Goal: Task Accomplishment & Management: Use online tool/utility

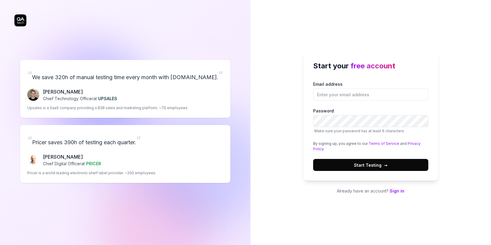
click at [400, 189] on link "Sign in" at bounding box center [397, 190] width 15 height 5
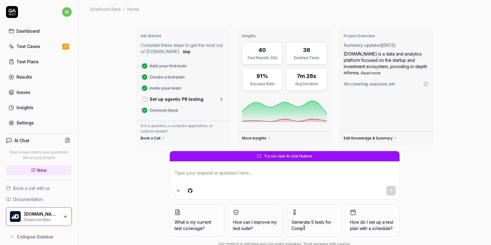
type textarea "*"
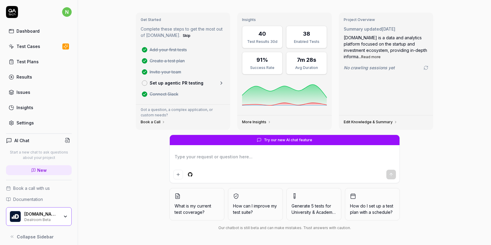
click at [31, 127] on link "Settings" at bounding box center [39, 123] width 66 height 12
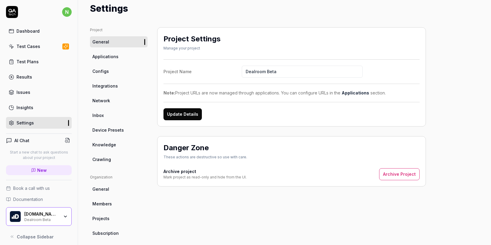
click at [40, 30] on link "Dashboard" at bounding box center [39, 31] width 66 height 12
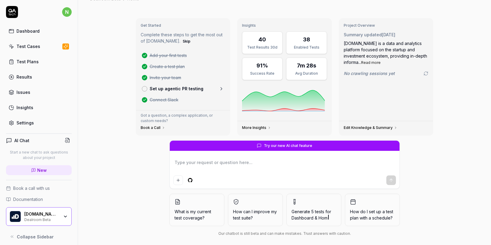
scroll to position [16, 0]
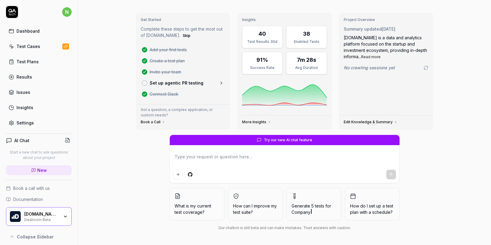
type textarea "*"
click at [23, 123] on div "Settings" at bounding box center [25, 123] width 17 height 6
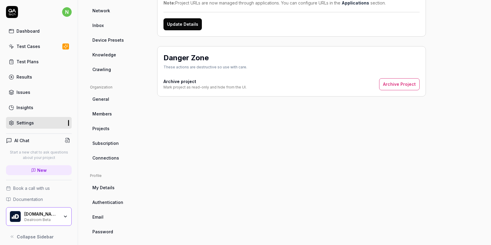
scroll to position [110, 0]
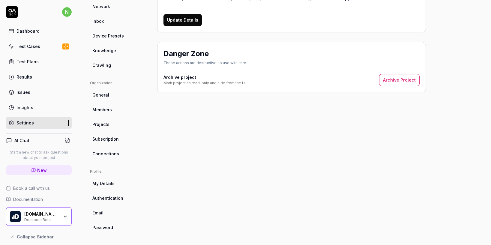
click at [111, 155] on span "Connections" at bounding box center [105, 154] width 27 height 6
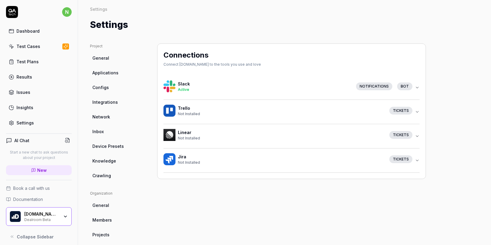
click at [417, 88] on icon "button" at bounding box center [417, 87] width 2 height 1
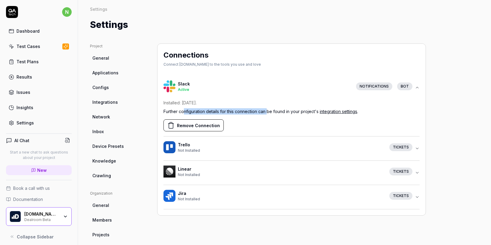
drag, startPoint x: 183, startPoint y: 110, endPoint x: 268, endPoint y: 109, distance: 84.6
click at [268, 109] on p "Further configuration details for this connection can be found in your project'…" at bounding box center [292, 111] width 256 height 6
click at [326, 111] on link "integration settings" at bounding box center [339, 111] width 38 height 5
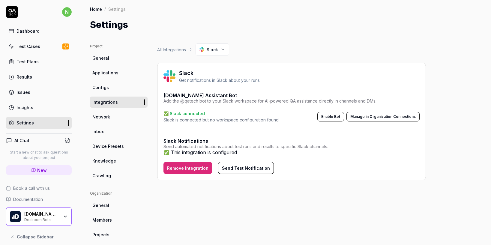
click at [371, 119] on button "Manage in Organization Connections" at bounding box center [383, 117] width 73 height 10
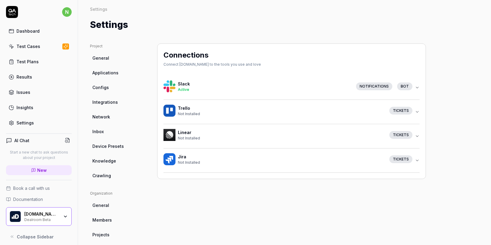
click at [112, 56] on link "General" at bounding box center [119, 58] width 58 height 11
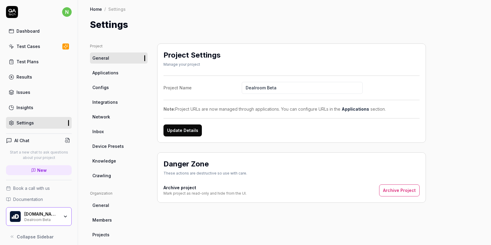
click at [107, 74] on span "Applications" at bounding box center [105, 73] width 26 height 6
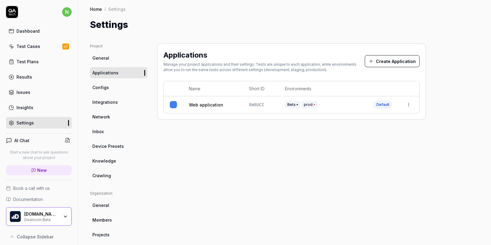
click at [110, 59] on link "General" at bounding box center [119, 58] width 58 height 11
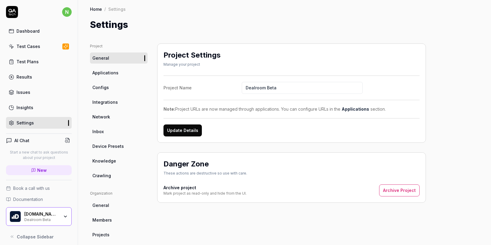
click at [110, 92] on link "Configs" at bounding box center [119, 87] width 58 height 11
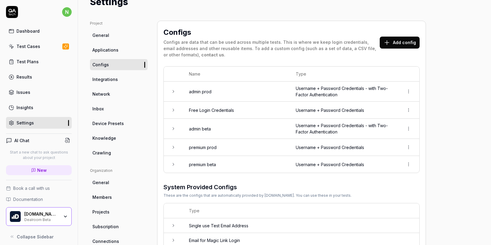
scroll to position [20, 0]
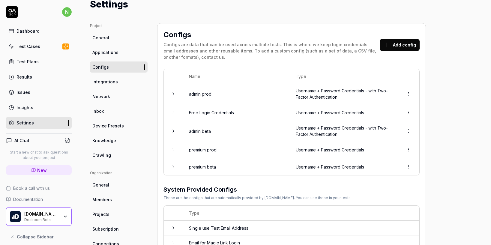
click at [113, 82] on span "Integrations" at bounding box center [105, 82] width 26 height 6
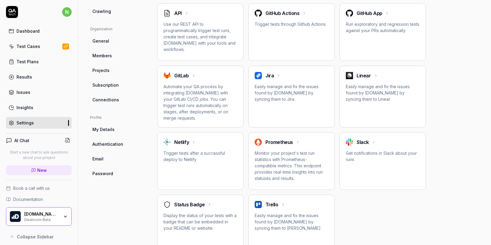
scroll to position [170, 0]
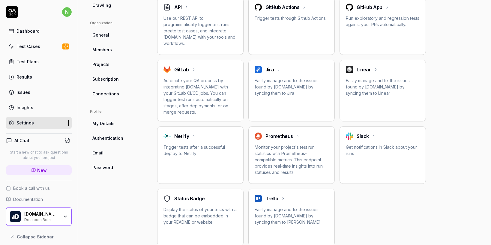
click at [371, 133] on div "Slack" at bounding box center [383, 136] width 74 height 7
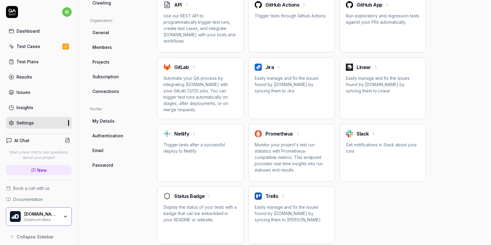
scroll to position [179, 0]
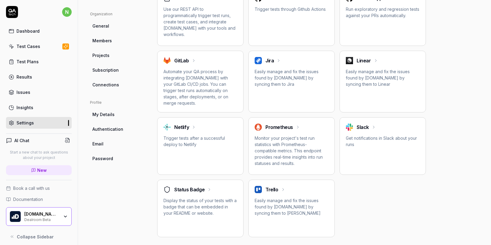
click at [383, 143] on p "Get notifications in Slack about your runs" at bounding box center [383, 141] width 74 height 13
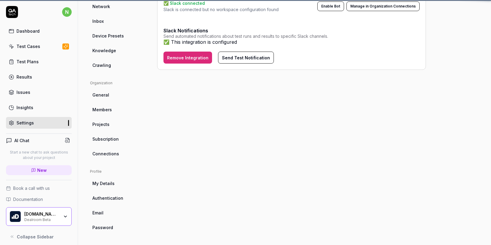
scroll to position [44, 0]
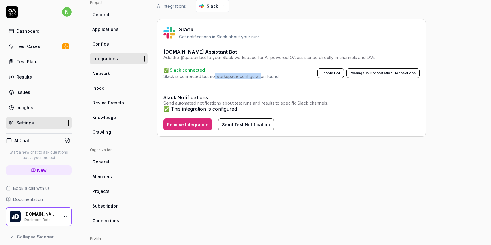
drag, startPoint x: 214, startPoint y: 75, endPoint x: 260, endPoint y: 76, distance: 46.5
click at [260, 76] on p "Slack is connected but no workspace configuration found" at bounding box center [221, 76] width 115 height 6
drag, startPoint x: 166, startPoint y: 102, endPoint x: 257, endPoint y: 101, distance: 90.6
click at [257, 101] on div "Send automated notifications about test runs and results to specific Slack chan…" at bounding box center [246, 103] width 165 height 4
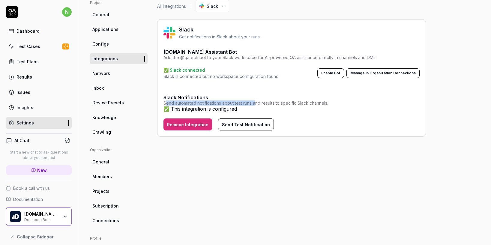
click at [257, 101] on div "Send automated notifications about test runs and results to specific Slack chan…" at bounding box center [246, 103] width 165 height 4
drag, startPoint x: 209, startPoint y: 77, endPoint x: 282, endPoint y: 77, distance: 72.6
click at [282, 77] on div "✅ Slack connected Slack is connected but no workspace configuration found Enabl…" at bounding box center [292, 73] width 256 height 13
click at [53, 170] on link "New" at bounding box center [39, 170] width 66 height 10
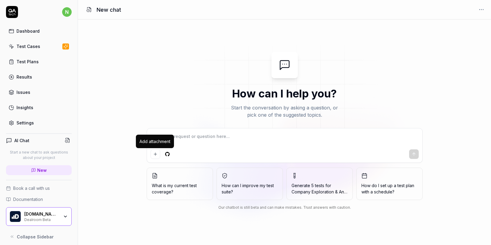
type textarea "*"
click at [156, 155] on icon "Add attachment" at bounding box center [155, 154] width 5 height 5
click at [168, 155] on html "n Dashboard Test Cases Test Plans Results Issues Insights Settings AI Chat Star…" at bounding box center [245, 122] width 491 height 245
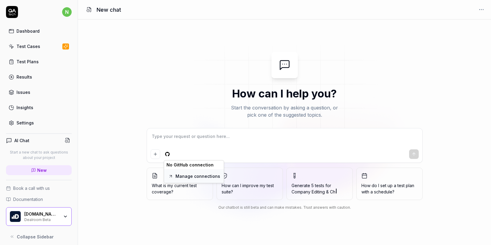
click at [173, 174] on div at bounding box center [171, 176] width 6 height 6
click at [254, 135] on textarea at bounding box center [285, 139] width 268 height 15
click at [205, 138] on textarea at bounding box center [285, 139] width 268 height 15
type textarea "*"
type textarea "G"
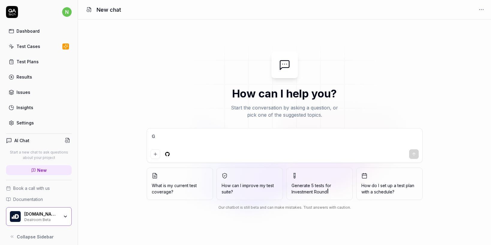
type textarea "*"
type textarea "Ge"
type textarea "*"
type textarea "Gen"
type textarea "*"
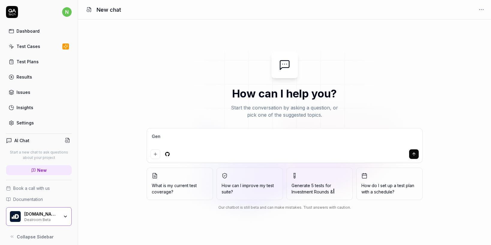
type textarea "Gene"
type textarea "*"
type textarea "Gener"
type textarea "*"
type textarea "Genera"
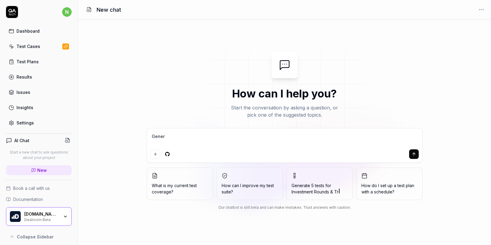
type textarea "*"
type textarea "Generat"
type textarea "*"
type textarea "Generate"
type textarea "*"
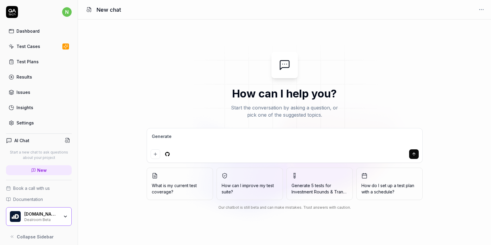
type textarea "Generate"
type textarea "*"
type textarea "Generate 5"
type textarea "*"
type textarea "Generate 5"
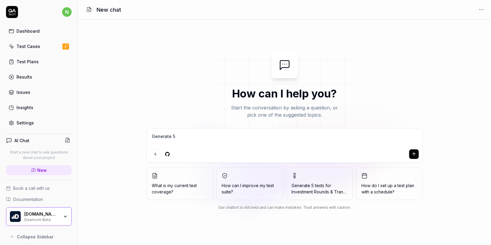
type textarea "*"
type textarea "Generate 5 t"
type textarea "*"
type textarea "Generate 5 te"
type textarea "*"
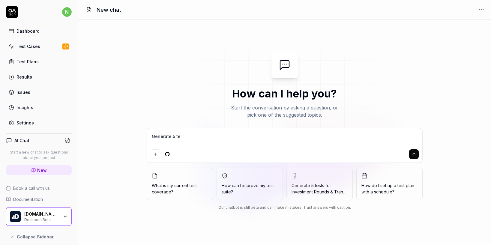
type textarea "Generate 5 tes"
type textarea "*"
type textarea "Generate 5 test"
type textarea "*"
type textarea "Generate 5 tests"
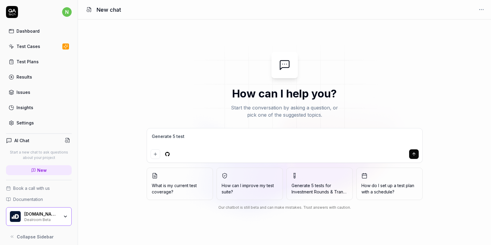
type textarea "*"
type textarea "Generate 5 tests"
type textarea "*"
type textarea "Generate 5 tests f"
type textarea "*"
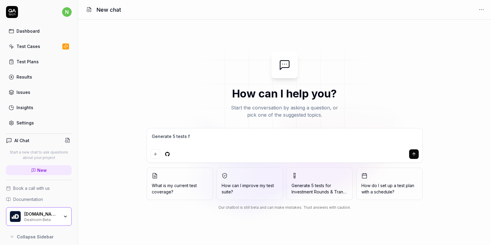
type textarea "Generate 5 tests fo"
type textarea "*"
type textarea "Generate 5 tests for"
type textarea "*"
type textarea "Generate 5 tests for"
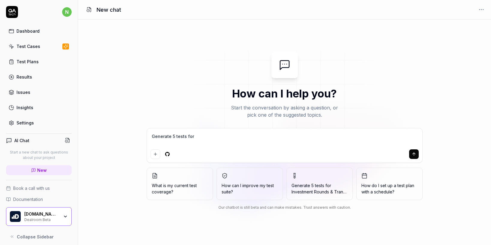
type textarea "*"
type textarea "Generate 5 tests for A"
type textarea "*"
type textarea "Generate 5 tests for Ac"
type textarea "*"
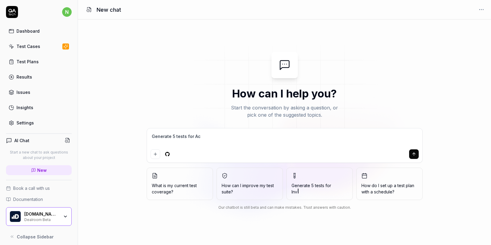
type textarea "Generate 5 tests for Act"
type textarea "*"
type textarea "Generate 5 tests for Acti"
type textarea "*"
type textarea "Generate 5 tests for Activ"
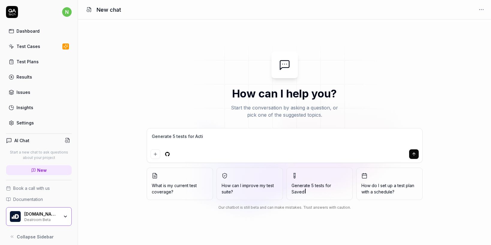
type textarea "*"
type textarea "Generate 5 tests for Activi"
type textarea "*"
type textarea "Generate 5 tests for Activit"
type textarea "*"
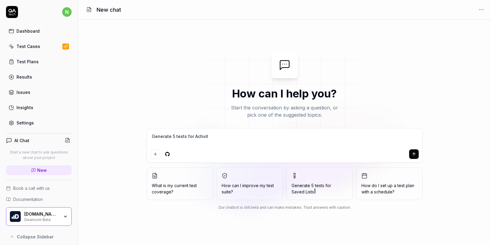
type textarea "Generate 5 tests for Activity"
type textarea "*"
type textarea "Generate 5 tests for Activity"
type textarea "*"
type textarea "Generate 5 tests for Activity C"
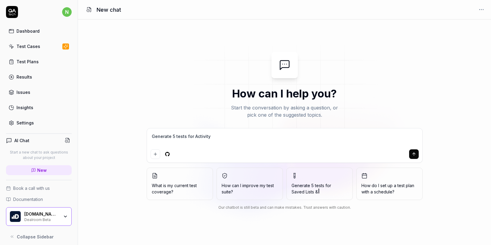
type textarea "*"
type textarea "Generate 5 tests for Activity Ce"
type textarea "*"
type textarea "Generate 5 tests for Activity Cen"
type textarea "*"
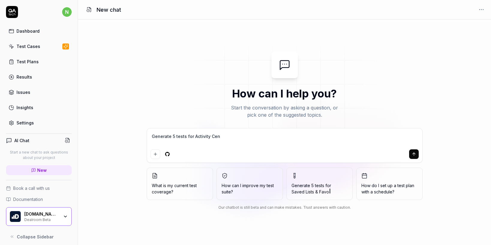
type textarea "Generate 5 tests for Activity Cene"
type textarea "*"
type textarea "Generate 5 tests for Activity Cener"
type textarea "*"
type textarea "Generate 5 tests for Activity Cene"
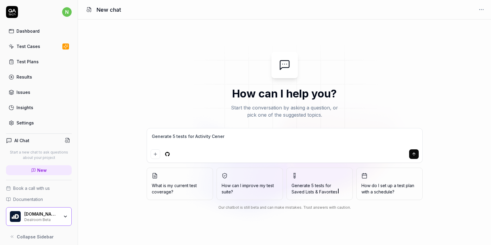
type textarea "*"
type textarea "Generate 5 tests for Activity Cen"
type textarea "*"
type textarea "Generate 5 tests for Activity Cent"
type textarea "*"
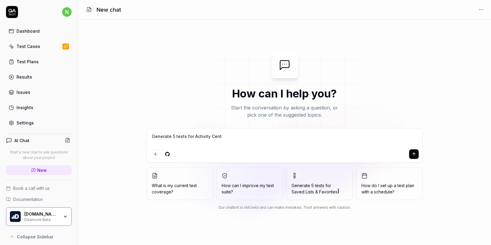
type textarea "Generate 5 tests for Activity Cente"
type textarea "*"
type textarea "Generate 5 tests for Activity Center"
type textarea "*"
type textarea "Generate 5 tests for Activity Center"
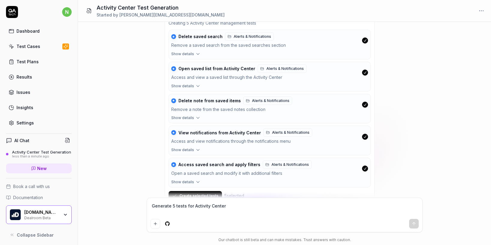
scroll to position [191, 0]
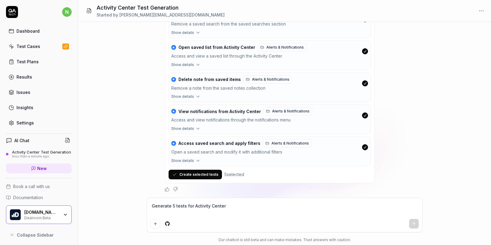
click at [196, 161] on icon "button" at bounding box center [197, 160] width 5 height 5
click at [198, 160] on icon "button" at bounding box center [197, 160] width 5 height 5
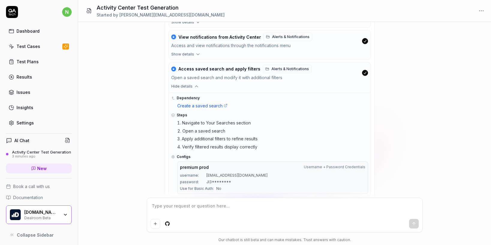
scroll to position [266, 0]
click at [197, 87] on icon "button" at bounding box center [196, 85] width 5 height 5
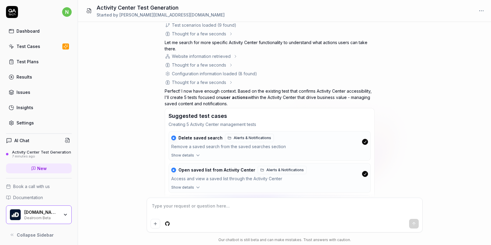
scroll to position [60, 0]
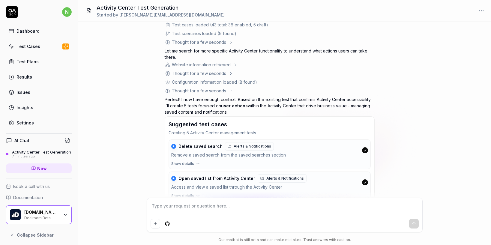
click at [44, 47] on link "Test Cases" at bounding box center [39, 47] width 66 height 12
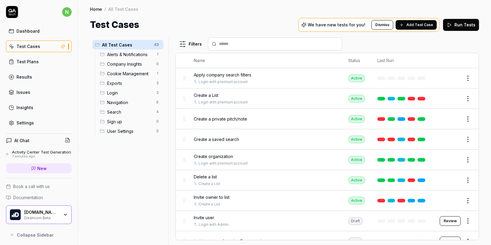
click at [425, 23] on span "Add Test Case" at bounding box center [420, 24] width 27 height 5
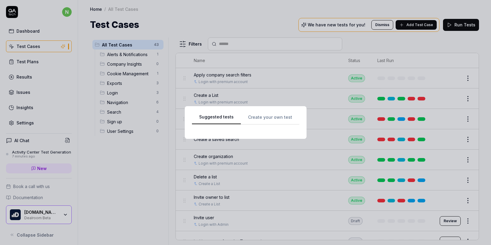
click at [224, 118] on button "Suggested tests" at bounding box center [216, 119] width 49 height 11
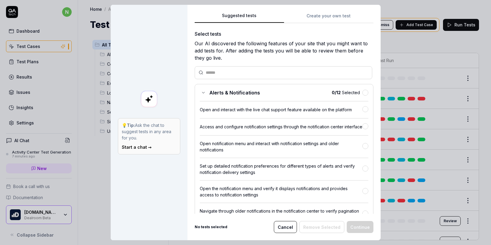
click at [216, 119] on div "Access and configure notification settings through the notification center inte…" at bounding box center [284, 124] width 169 height 12
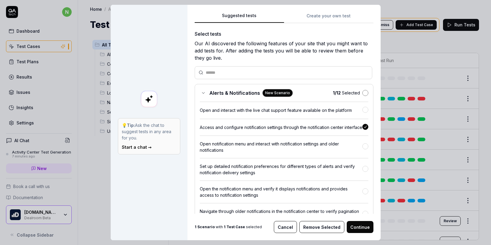
click at [362, 92] on button "button" at bounding box center [365, 93] width 6 height 6
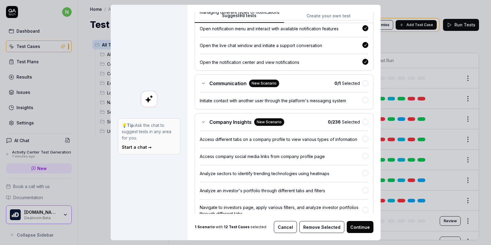
scroll to position [270, 0]
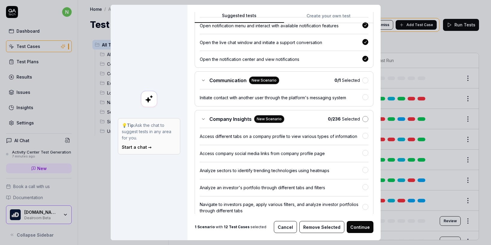
click at [362, 122] on button "button" at bounding box center [365, 119] width 6 height 6
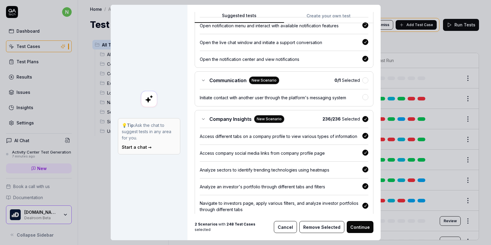
click at [362, 122] on button "button" at bounding box center [365, 119] width 6 height 6
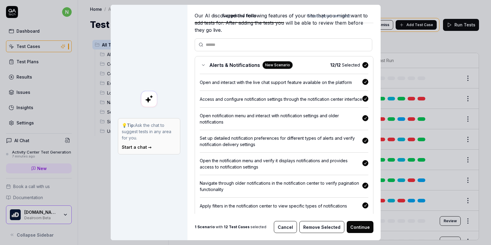
scroll to position [0, 0]
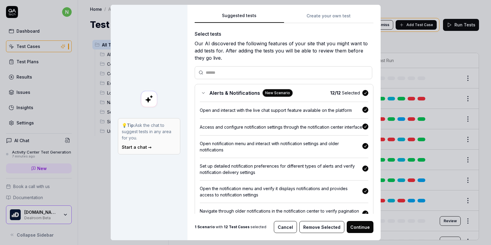
click at [362, 93] on button "button" at bounding box center [365, 93] width 6 height 6
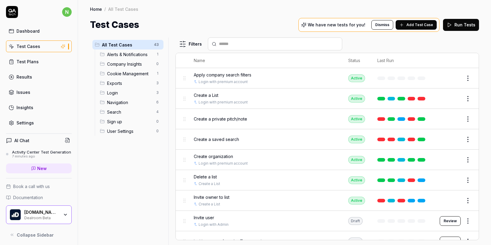
click at [449, 96] on button "Edit" at bounding box center [453, 99] width 14 height 10
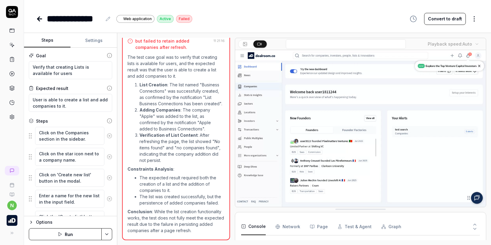
scroll to position [195, 0]
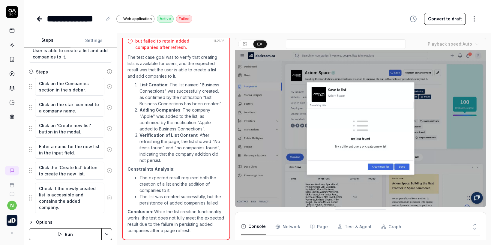
scroll to position [116, 0]
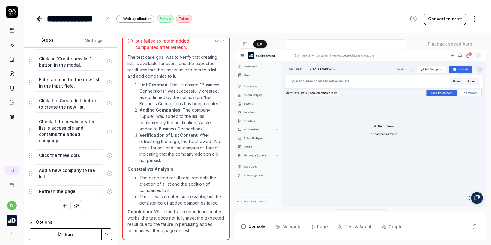
click at [97, 38] on button "Settings" at bounding box center [94, 40] width 47 height 14
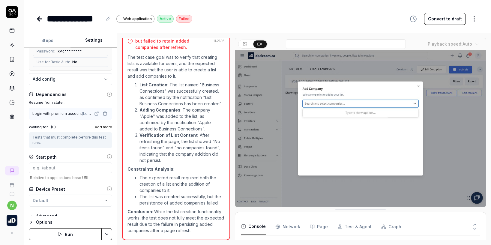
scroll to position [108, 0]
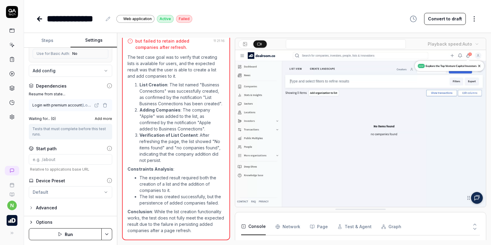
click at [32, 207] on icon "button" at bounding box center [31, 208] width 5 height 5
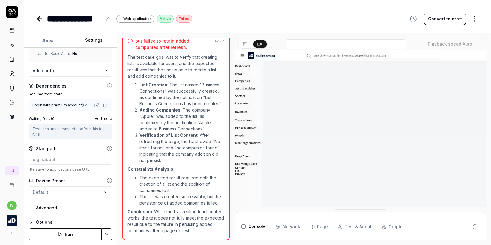
scroll to position [155, 0]
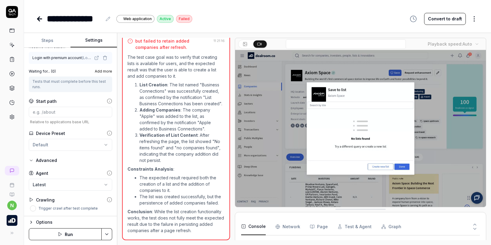
click at [38, 13] on link at bounding box center [40, 19] width 8 height 12
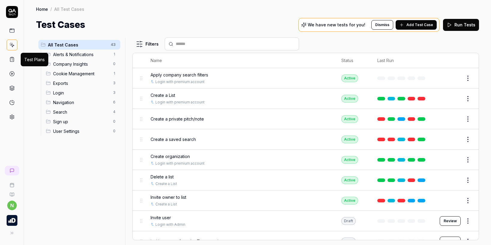
click at [11, 58] on icon at bounding box center [12, 60] width 4 height 4
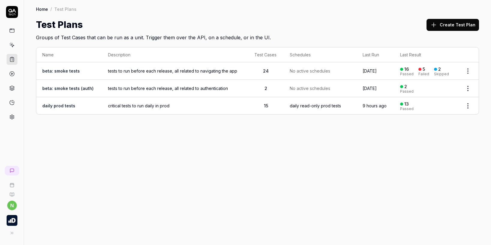
click at [446, 26] on button "Create Test Plan" at bounding box center [453, 25] width 53 height 12
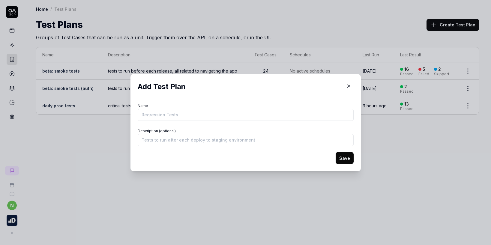
drag, startPoint x: 349, startPoint y: 84, endPoint x: 283, endPoint y: 101, distance: 68.5
click at [349, 84] on button "button" at bounding box center [349, 86] width 10 height 10
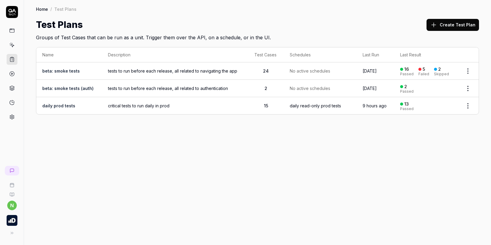
click at [13, 77] on link at bounding box center [12, 73] width 11 height 11
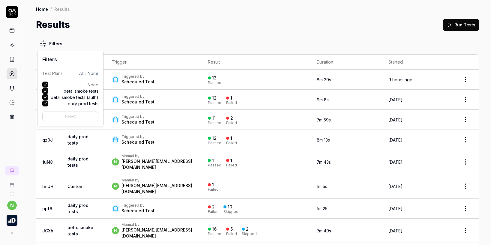
click at [45, 44] on html "n Home / Results Home / Results Results Run Tests Filters ID Title Trigger Resu…" at bounding box center [245, 122] width 491 height 245
click at [165, 41] on html "n Home / Results Home / Results Results Run Tests Filters ID Title Trigger Resu…" at bounding box center [245, 122] width 491 height 245
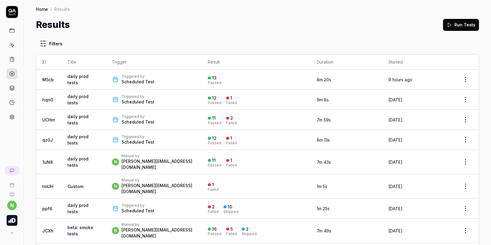
click at [13, 88] on icon at bounding box center [11, 88] width 5 height 5
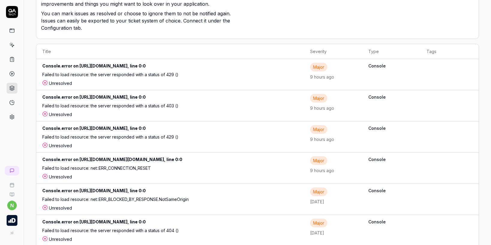
scroll to position [90, 0]
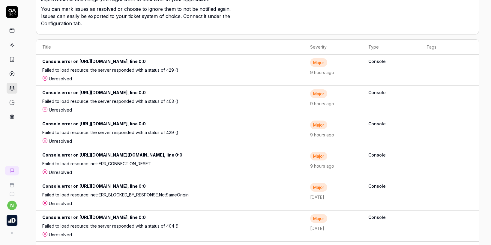
click at [391, 82] on td "Console" at bounding box center [391, 70] width 58 height 31
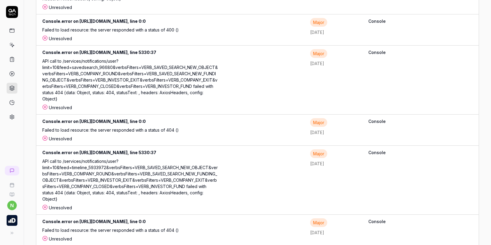
scroll to position [930, 0]
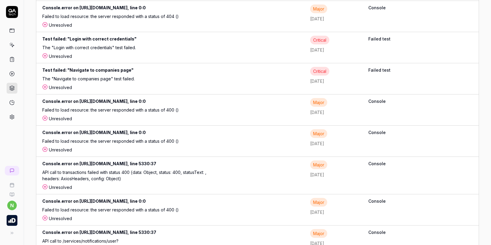
click at [10, 102] on icon at bounding box center [12, 103] width 4 height 4
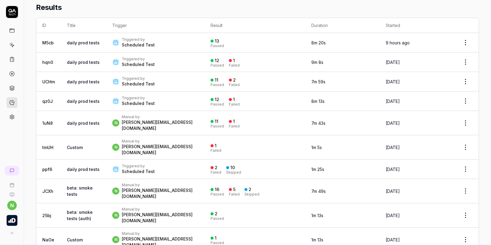
scroll to position [90, 0]
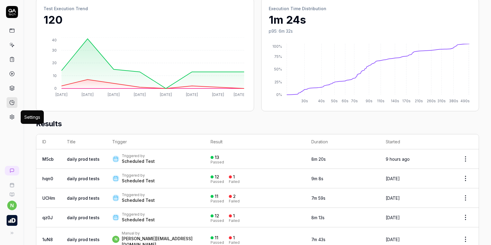
click at [13, 116] on icon at bounding box center [12, 117] width 4 height 5
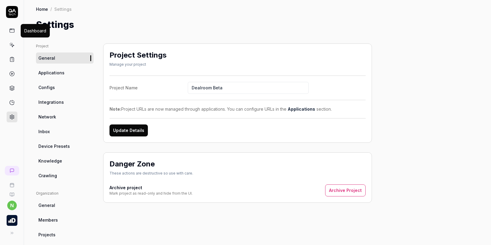
click at [14, 29] on icon at bounding box center [11, 30] width 5 height 5
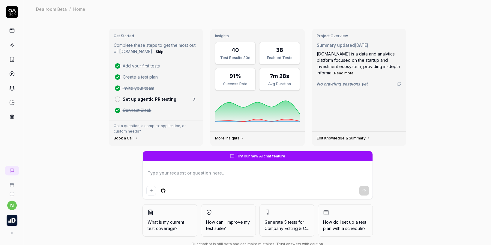
click at [339, 138] on link "Edit Knowledge & Summary" at bounding box center [344, 138] width 54 height 5
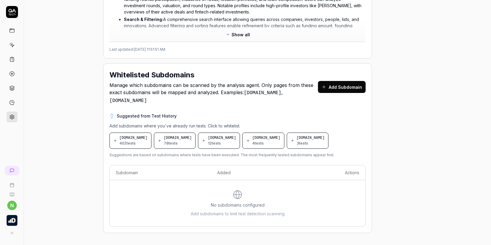
scroll to position [364, 0]
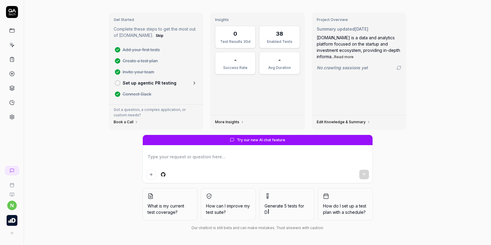
scroll to position [16, 0]
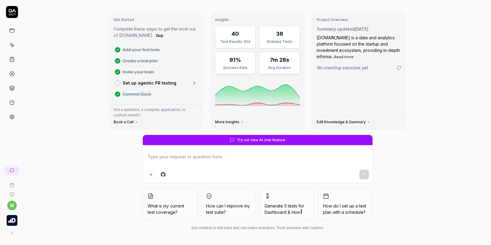
click at [171, 201] on button "What is my current test coverage?" at bounding box center [170, 204] width 55 height 32
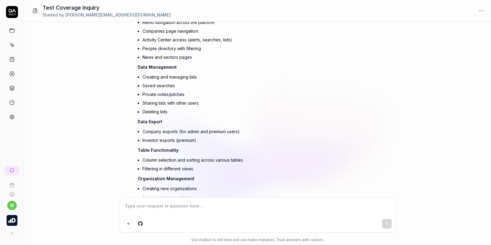
scroll to position [214, 0]
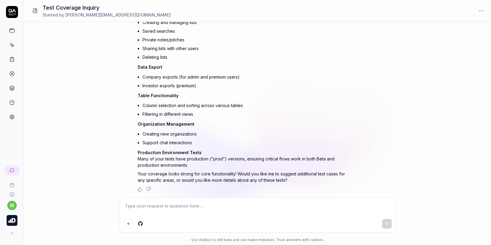
click at [14, 219] on img "button" at bounding box center [12, 220] width 11 height 11
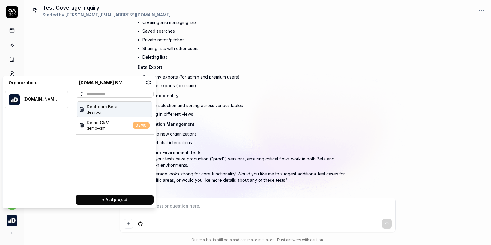
click at [58, 224] on div "What is my current test coverage? You , 1 minute ago n Thought for a few second…" at bounding box center [257, 133] width 467 height 223
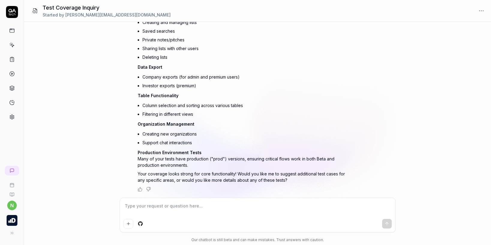
click at [13, 195] on icon at bounding box center [12, 194] width 5 height 5
click at [16, 235] on button at bounding box center [11, 233] width 12 height 12
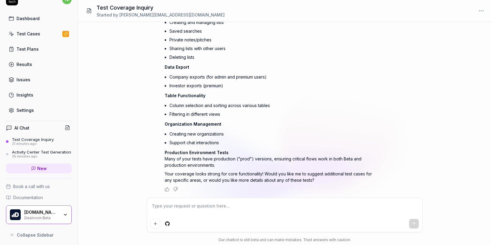
scroll to position [19, 0]
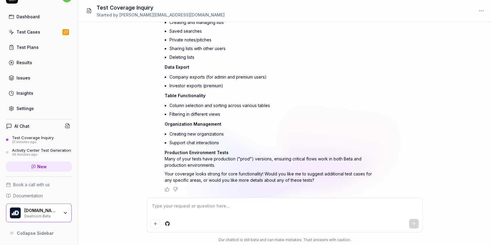
click at [40, 185] on span "Book a call with us" at bounding box center [31, 185] width 37 height 6
type textarea "*"
click at [18, 195] on span "Documentation" at bounding box center [28, 196] width 30 height 6
